Goal: Check status: Check status

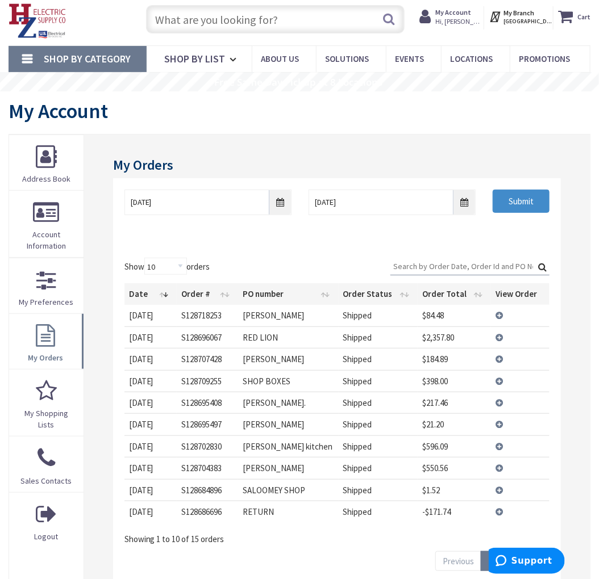
click at [502, 334] on td "View Details" at bounding box center [520, 338] width 59 height 22
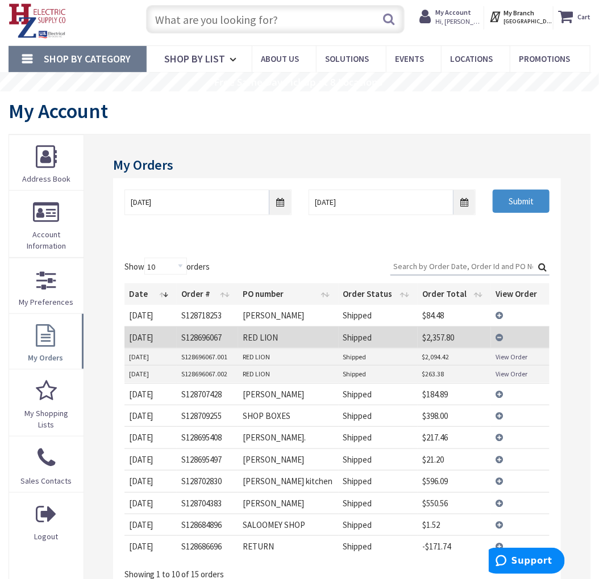
click at [503, 355] on link "View Order" at bounding box center [511, 357] width 32 height 10
click at [518, 373] on link "View Order" at bounding box center [511, 374] width 32 height 10
click at [498, 335] on td "View Details" at bounding box center [520, 338] width 59 height 22
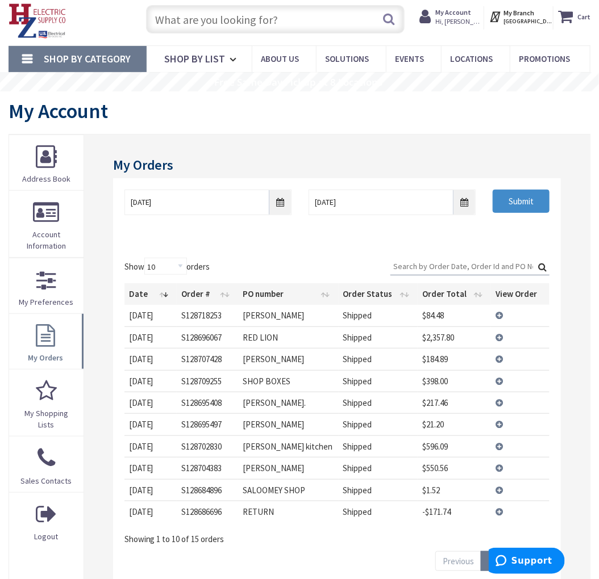
click at [501, 382] on td "View Details" at bounding box center [520, 381] width 59 height 22
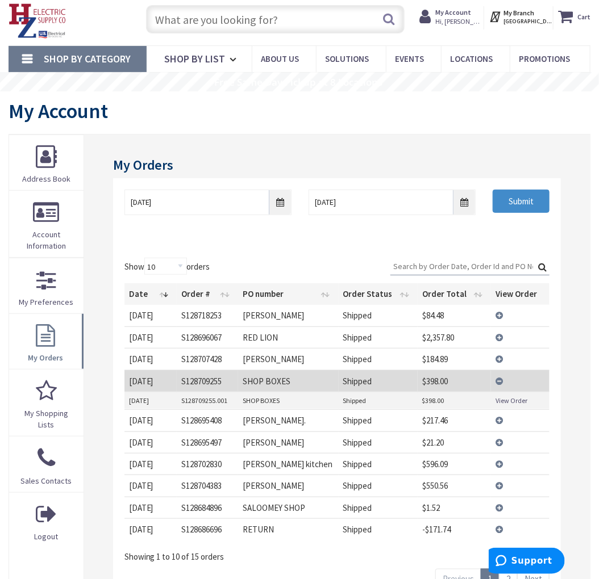
click at [511, 399] on link "View Order" at bounding box center [511, 401] width 32 height 10
click at [501, 380] on td "View Details" at bounding box center [520, 381] width 59 height 22
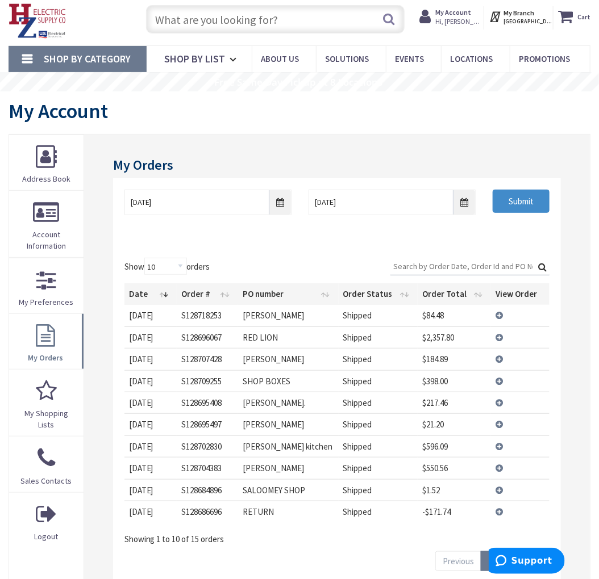
click at [498, 335] on td "View Details" at bounding box center [520, 338] width 59 height 22
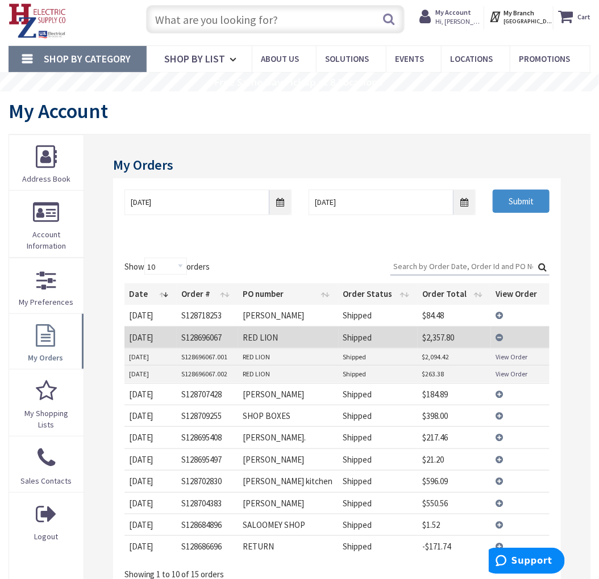
click at [516, 372] on link "View Order" at bounding box center [511, 374] width 32 height 10
click at [499, 339] on td "View Details" at bounding box center [520, 338] width 59 height 22
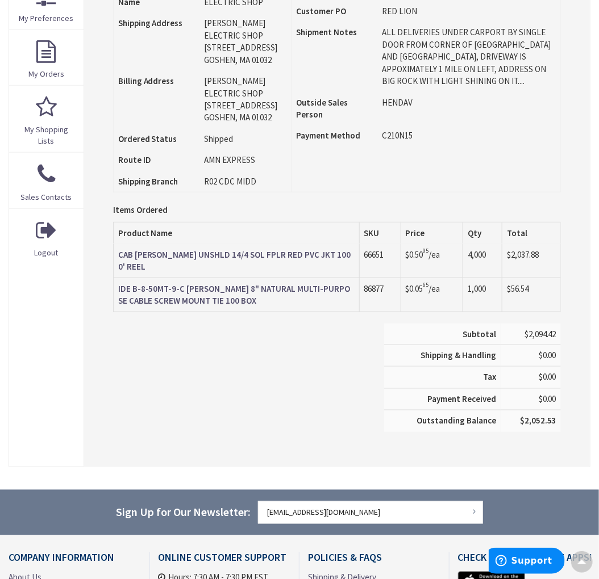
scroll to position [316, 0]
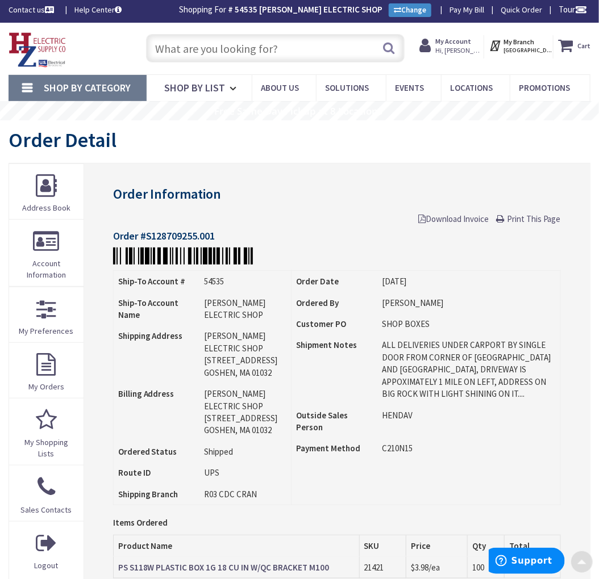
scroll to position [1, 0]
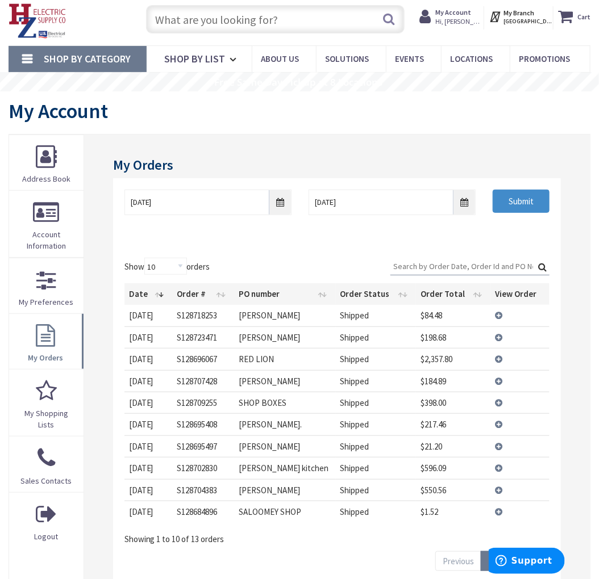
scroll to position [32, 0]
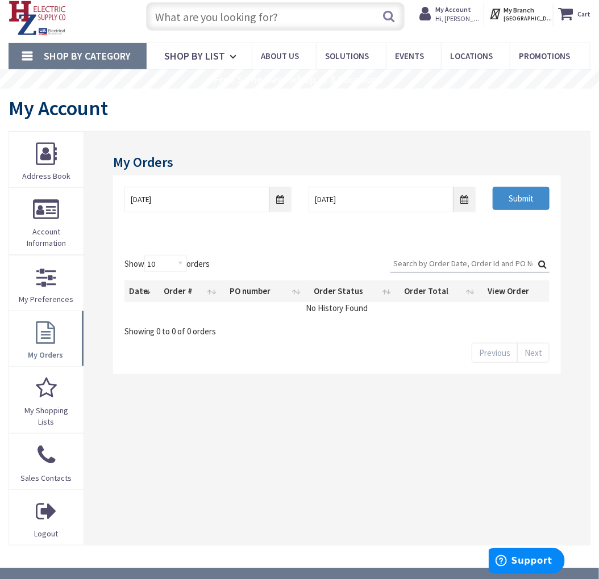
scroll to position [34, 0]
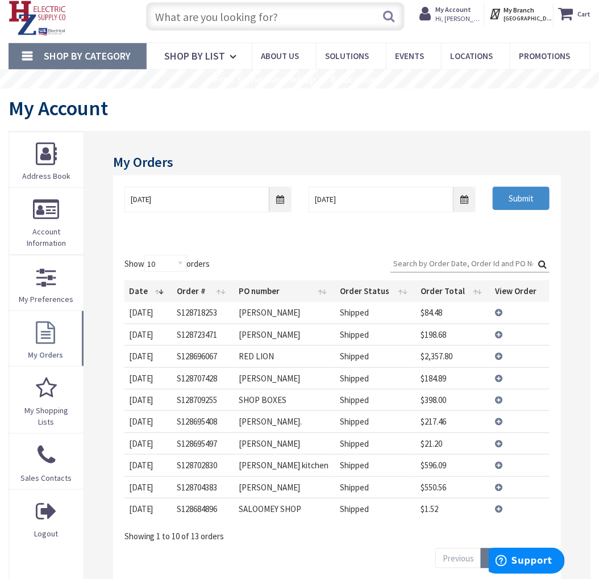
click at [500, 333] on td "View Details" at bounding box center [519, 335] width 59 height 22
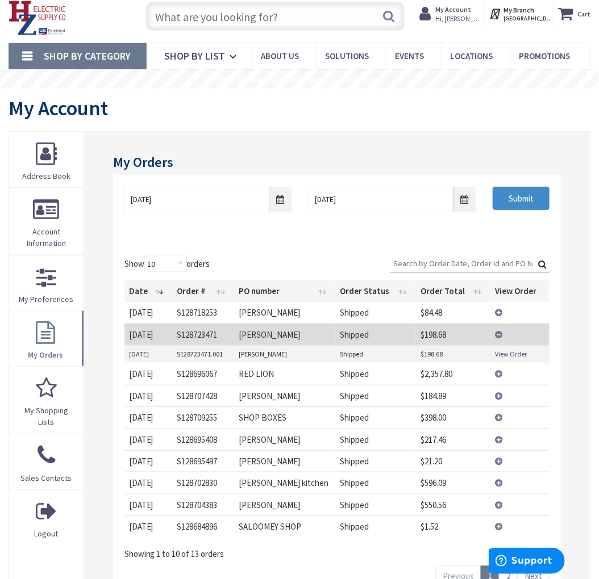
click at [507, 354] on link "View Order" at bounding box center [511, 354] width 32 height 10
click at [497, 331] on td "View Details" at bounding box center [519, 335] width 59 height 22
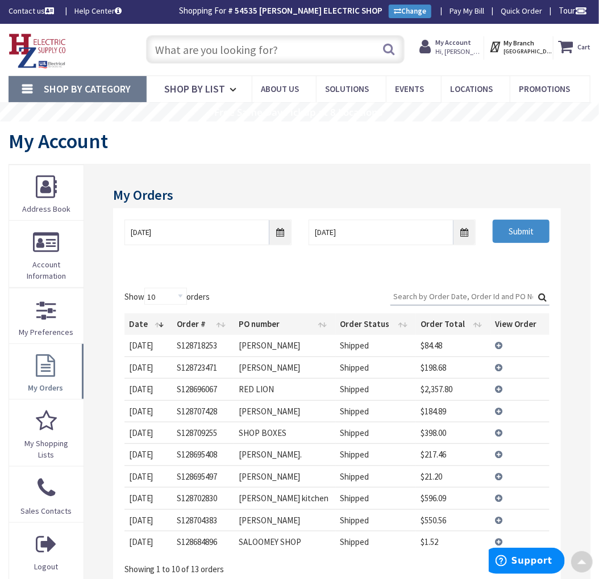
scroll to position [0, 0]
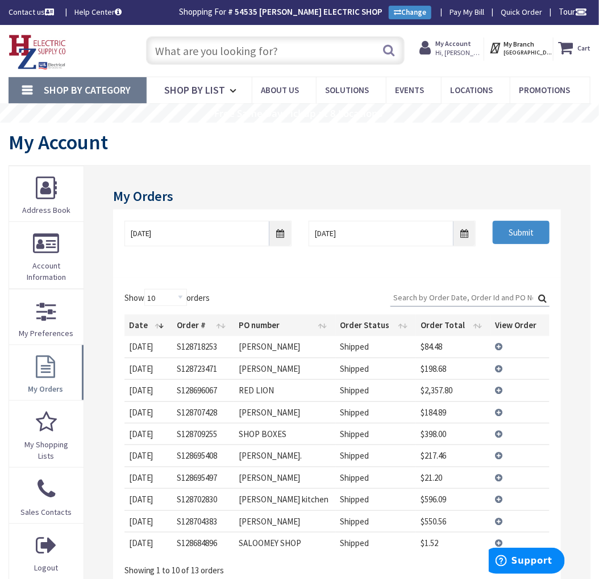
click at [498, 349] on td "View Details" at bounding box center [519, 346] width 59 height 21
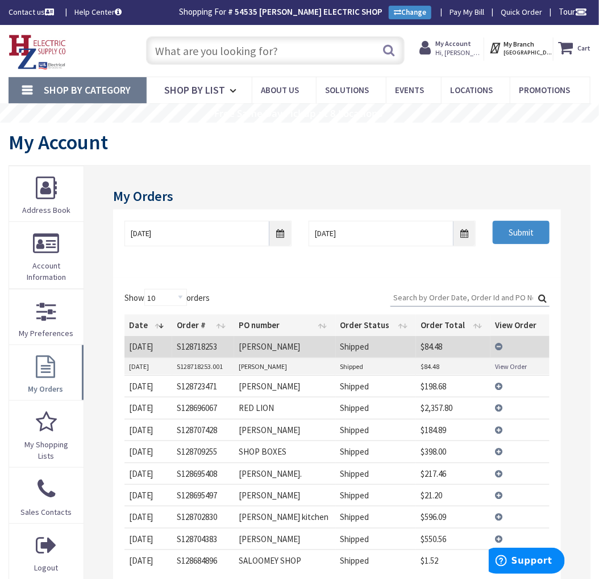
click at [504, 364] on link "View Order" at bounding box center [511, 367] width 32 height 10
click at [498, 348] on td "View Details" at bounding box center [519, 346] width 59 height 21
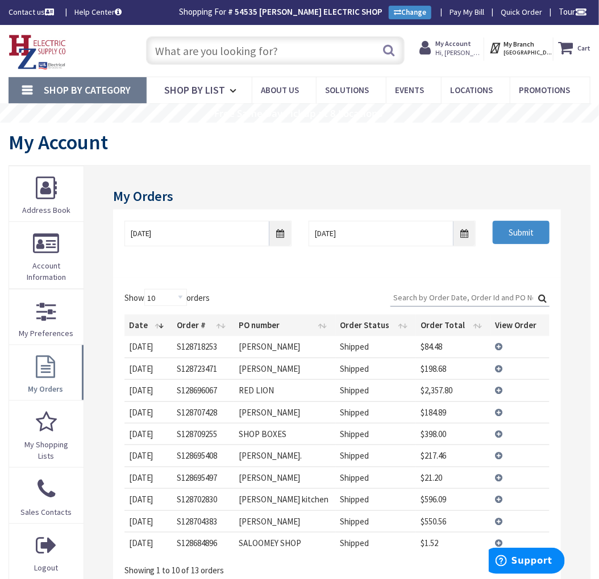
click at [52, 52] on img at bounding box center [38, 52] width 58 height 35
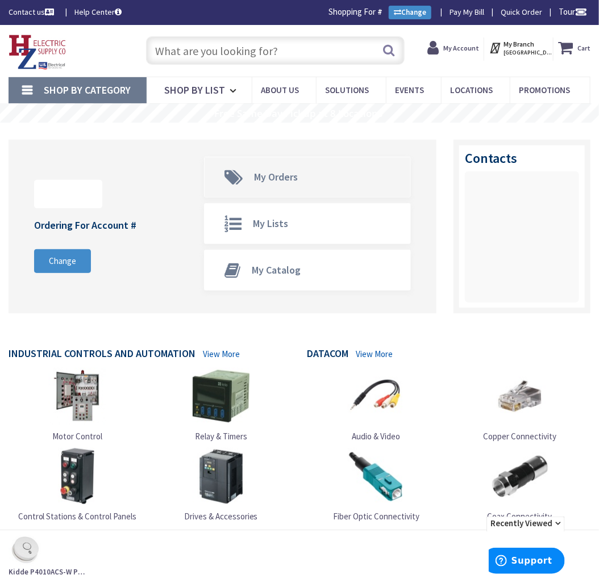
click at [290, 180] on span "My Orders" at bounding box center [276, 176] width 44 height 13
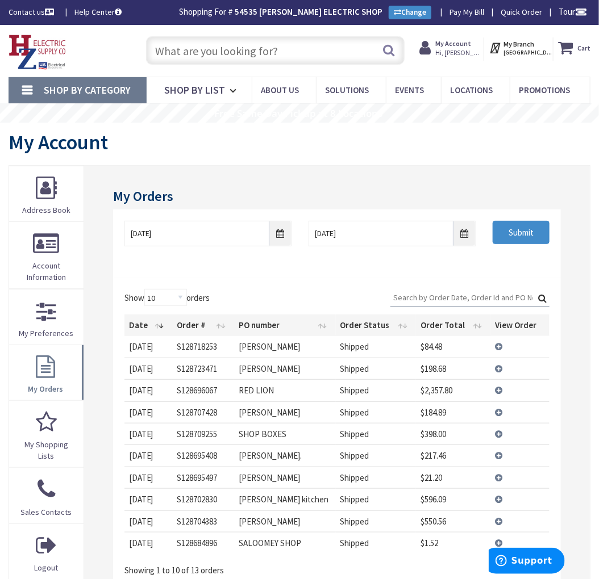
click at [203, 47] on input "text" at bounding box center [275, 50] width 258 height 28
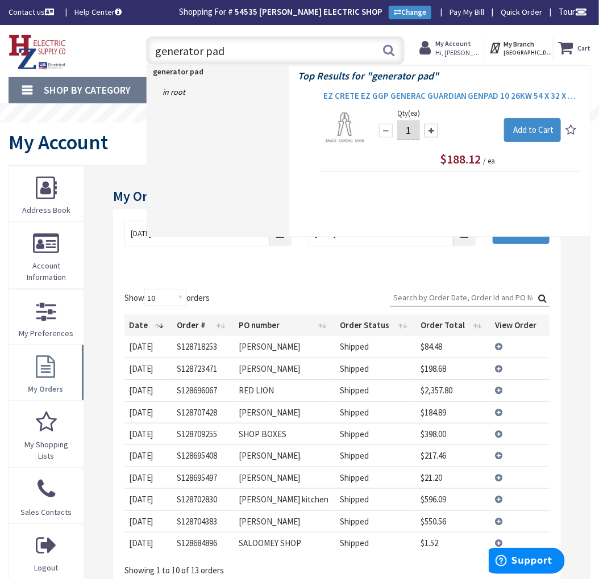
type input "generator pad"
click at [415, 94] on span "EZ CRETE EZ GGP GENERAC GUARDIAN GENPAD 10 26KW 54 X 32 X 2 5 GENERATOR PAD FOR…" at bounding box center [450, 95] width 255 height 11
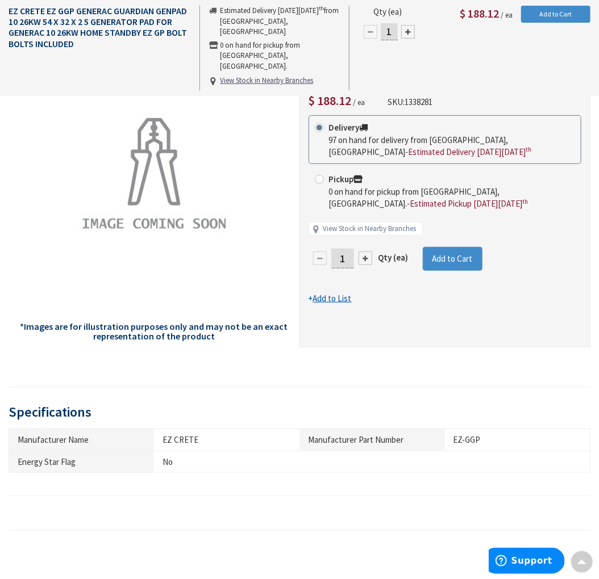
scroll to position [63, 0]
